Goal: Information Seeking & Learning: Find specific fact

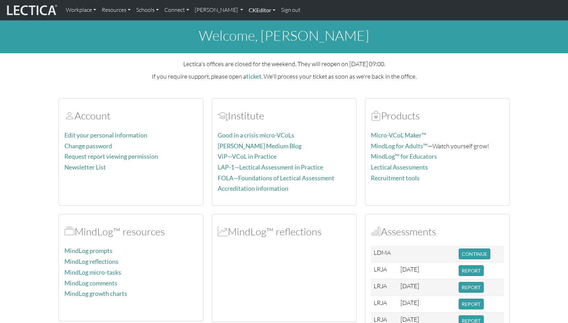
click at [246, 9] on link "CKEditor" at bounding box center [262, 10] width 32 height 15
click at [200, 10] on link "[PERSON_NAME]" at bounding box center [219, 10] width 54 height 15
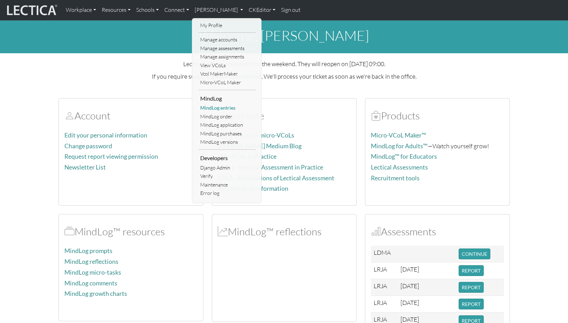
click at [212, 104] on link "MindLog entries" at bounding box center [227, 108] width 57 height 9
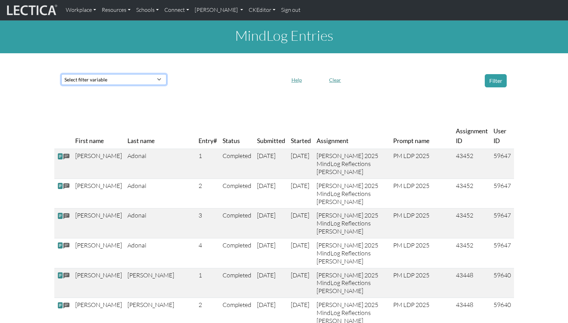
click at [114, 74] on select "Select filter variable First name Last name Entry# Status Submitted Started Ass…" at bounding box center [113, 79] width 105 height 11
select select "first_name"
click at [61, 85] on select "Select filter variable First name Last name Entry# Status Submitted Started Ass…" at bounding box center [113, 79] width 105 height 11
select select
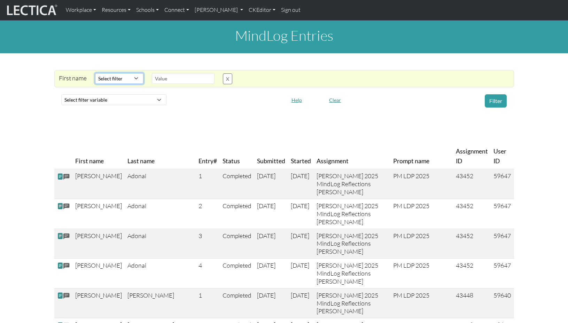
click at [116, 73] on select "Select filter Contains Equals Does not equal Starts with Ends with Matches regex" at bounding box center [119, 78] width 48 height 11
select select "icontains"
click at [95, 73] on select "Select filter Contains Equals Does not equal Starts with Ends with Matches regex" at bounding box center [119, 78] width 48 height 11
click at [162, 74] on input "text" at bounding box center [183, 78] width 63 height 11
click at [168, 73] on input "text" at bounding box center [183, 78] width 63 height 11
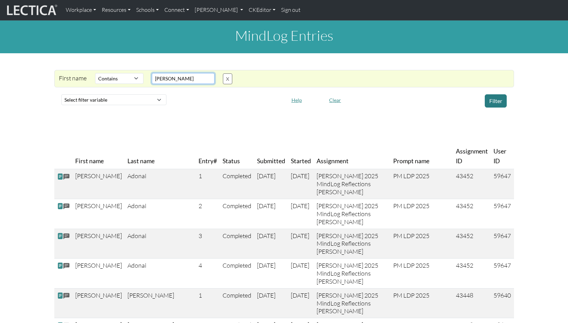
type input "Francis"
click at [498, 94] on button "Filter" at bounding box center [496, 100] width 22 height 13
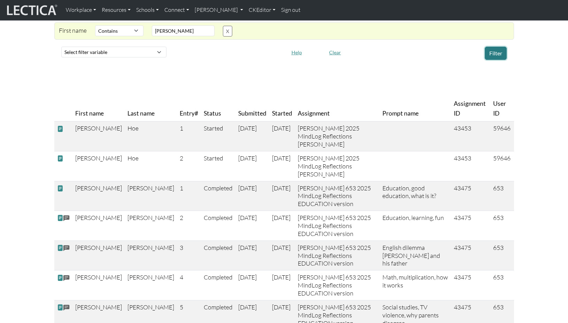
scroll to position [45, 0]
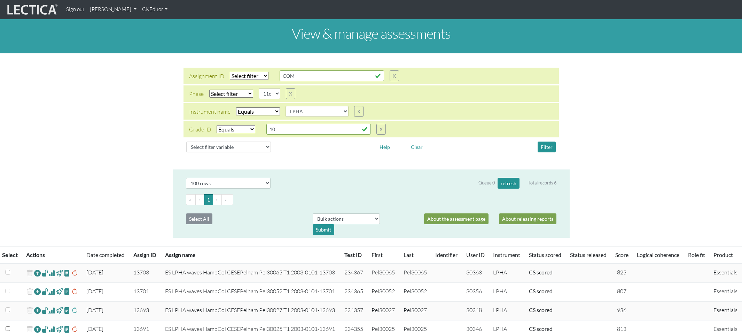
select select
select select "11c"
select select "LPHA"
select select "equal"
select select "100"
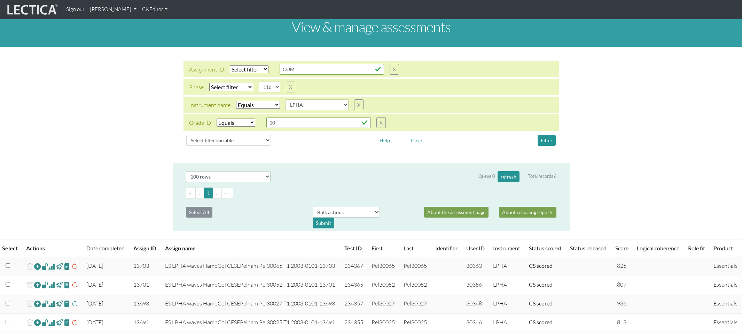
scroll to position [1, 0]
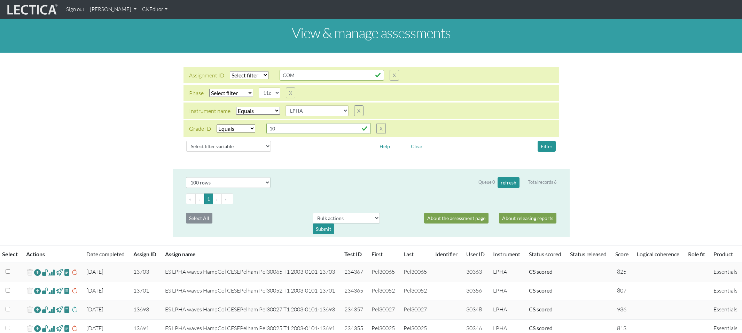
click at [246, 107] on select "Select filter Equals Does not equal" at bounding box center [258, 111] width 44 height 8
select select "not_iexact"
click at [236, 107] on select "Select filter Equals Does not equal" at bounding box center [258, 111] width 44 height 8
click at [246, 71] on select "Select filter Equals List Contains Greater than Less than" at bounding box center [249, 75] width 39 height 8
click at [252, 107] on select "Select filter Equals Does not equal" at bounding box center [258, 111] width 44 height 8
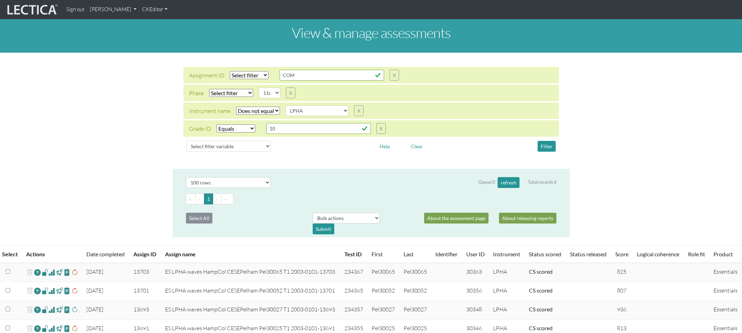
select select
click at [236, 107] on select "Select filter Equals Does not equal" at bounding box center [258, 111] width 44 height 8
click at [225, 141] on select "Select filter variable Assignment name Assignment ID Clarity persuasive Clarity…" at bounding box center [228, 146] width 85 height 11
select select "assignment__name"
click at [186, 149] on select "Select filter variable Assignment name Assignment ID Clarity persuasive Clarity…" at bounding box center [228, 146] width 85 height 11
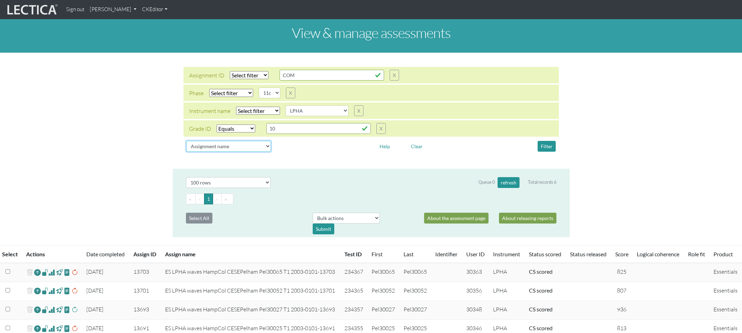
select select
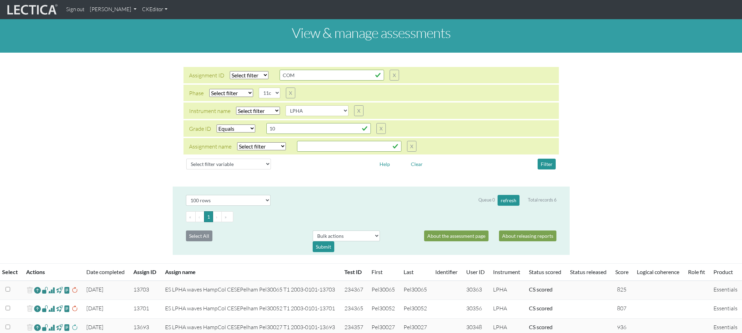
click at [259, 142] on select "Select filter Equals Does not equal Contains Does not contain Starts with Ends …" at bounding box center [261, 146] width 49 height 8
select select "icontains"
click at [237, 142] on select "Select filter Equals Does not equal Contains Does not contain Starts with Ends …" at bounding box center [261, 146] width 49 height 8
click at [310, 141] on input "text" at bounding box center [349, 146] width 104 height 11
drag, startPoint x: 308, startPoint y: 138, endPoint x: 281, endPoint y: 134, distance: 27.8
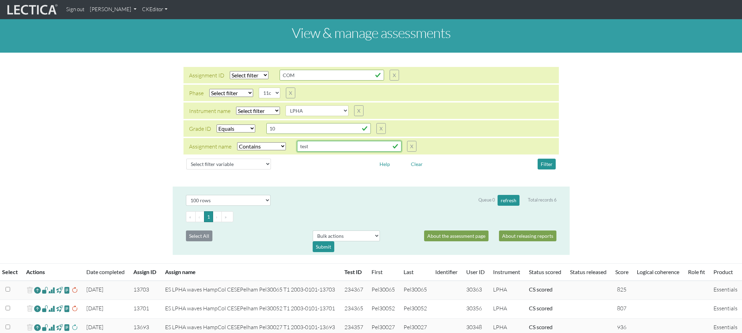
click at [285, 141] on div "Assignment name Select filter Equals Does not equal Contains Does not contain S…" at bounding box center [302, 146] width 227 height 11
type input "research"
click at [545, 158] on button "Filter" at bounding box center [547, 163] width 18 height 11
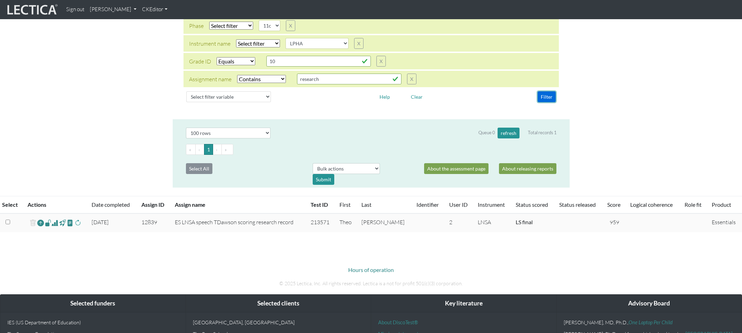
scroll to position [68, 0]
click at [56, 219] on span at bounding box center [55, 223] width 7 height 8
